Goal: Task Accomplishment & Management: Manage account settings

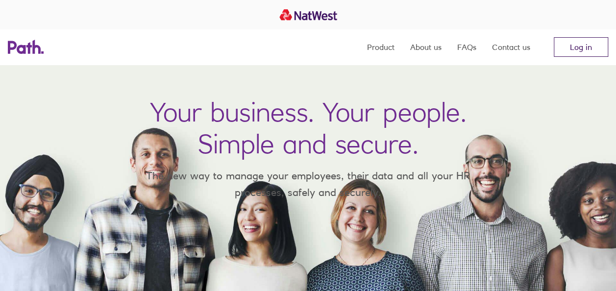
click at [583, 52] on link "Log in" at bounding box center [580, 47] width 54 height 20
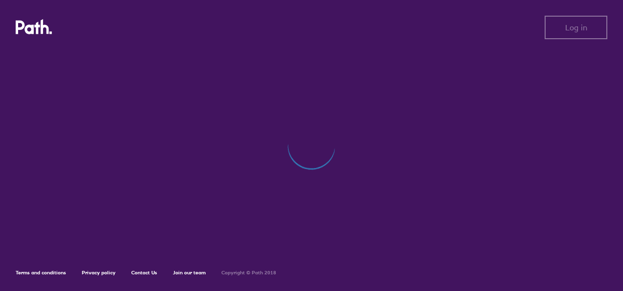
click at [327, 239] on div at bounding box center [312, 150] width 592 height 201
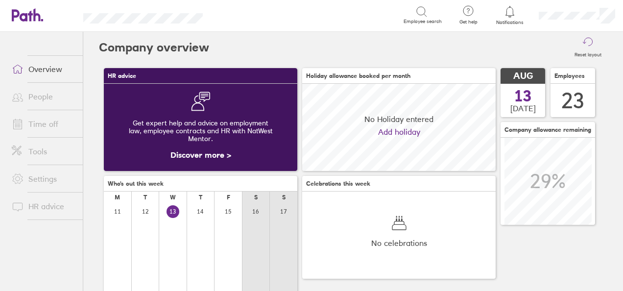
scroll to position [87, 193]
click at [48, 126] on link "Time off" at bounding box center [43, 124] width 79 height 20
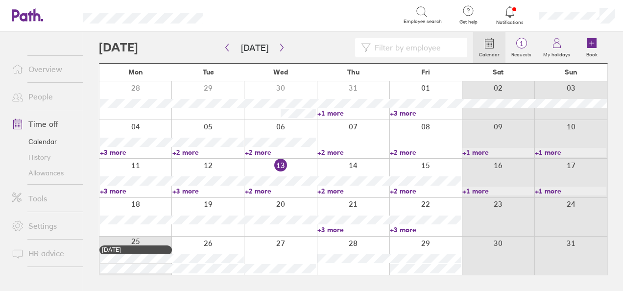
click at [337, 227] on link "+3 more" at bounding box center [353, 229] width 72 height 9
click at [470, 257] on div at bounding box center [498, 256] width 72 height 38
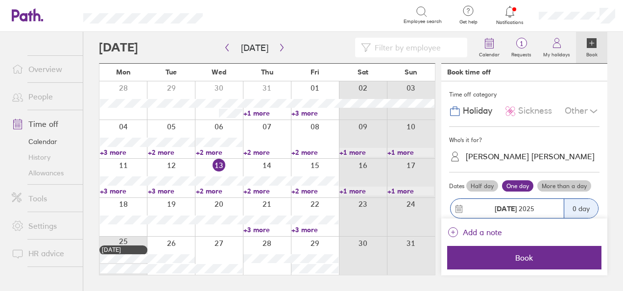
click at [309, 228] on link "+3 more" at bounding box center [314, 229] width 47 height 9
